Goal: Navigation & Orientation: Find specific page/section

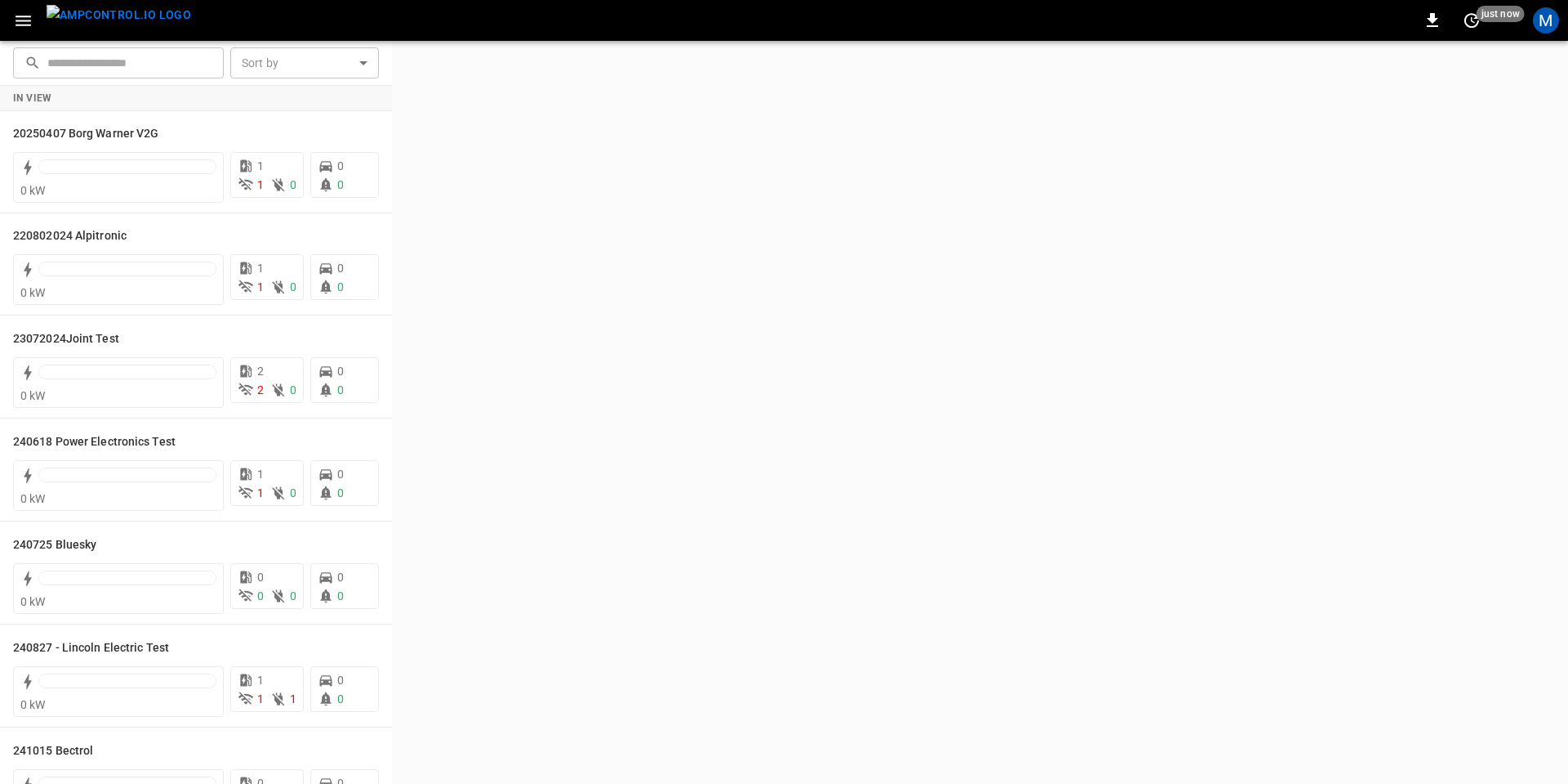
click at [28, 25] on icon "button" at bounding box center [23, 21] width 16 height 11
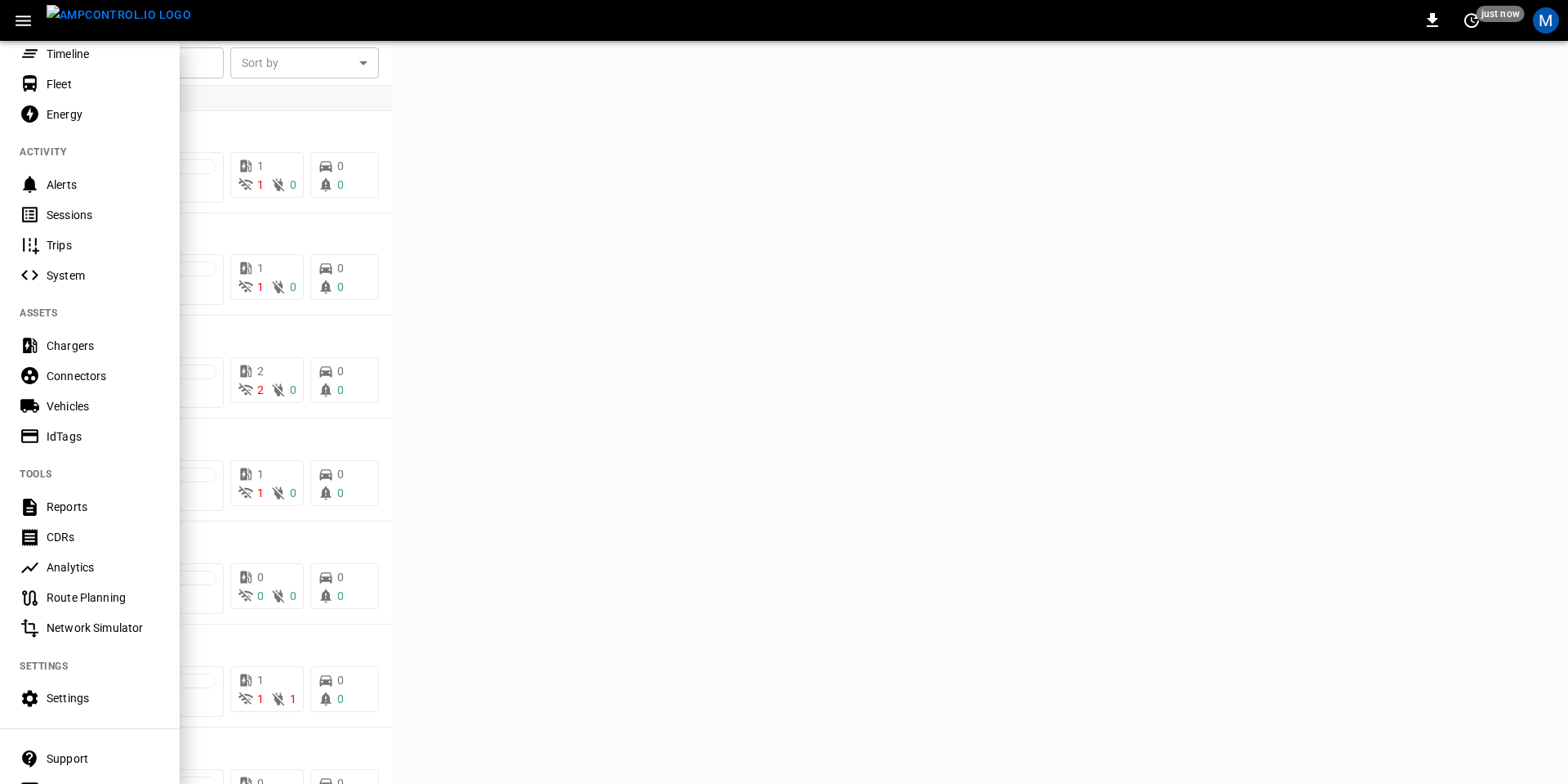
scroll to position [193, 0]
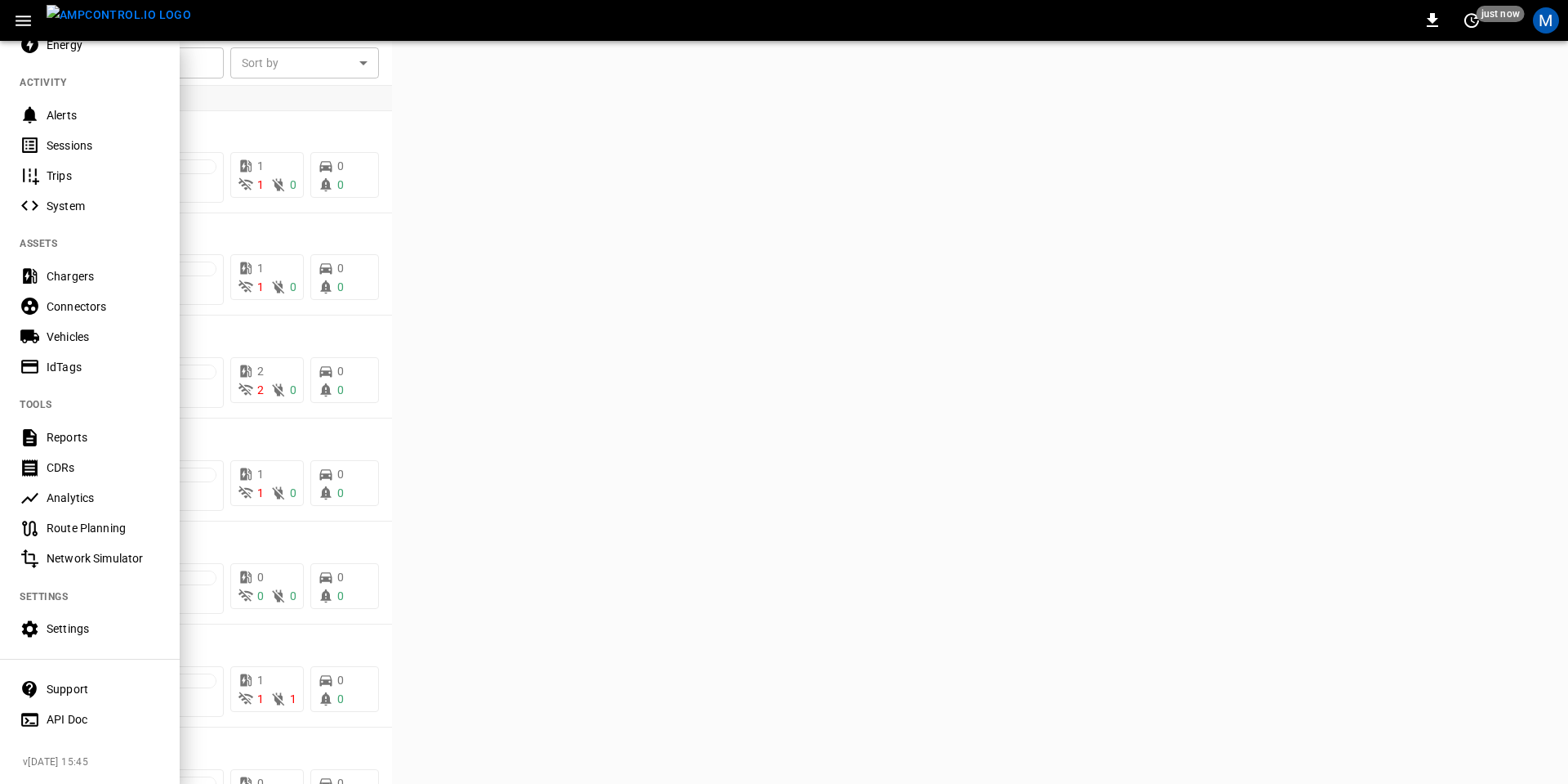
click at [69, 711] on div "API Doc" at bounding box center [104, 720] width 114 height 17
